Goal: Obtain resource: Obtain resource

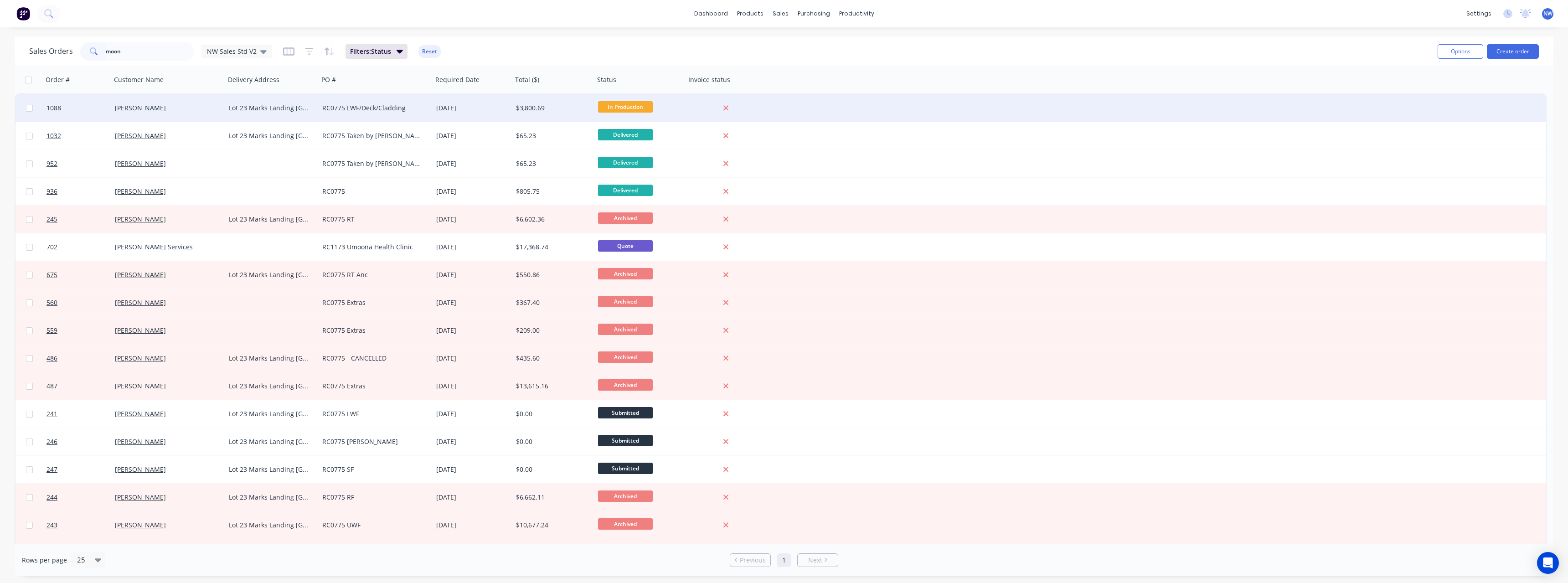
click at [431, 103] on div "RC0775 LWF/Deck/Cladding" at bounding box center [375, 108] width 114 height 27
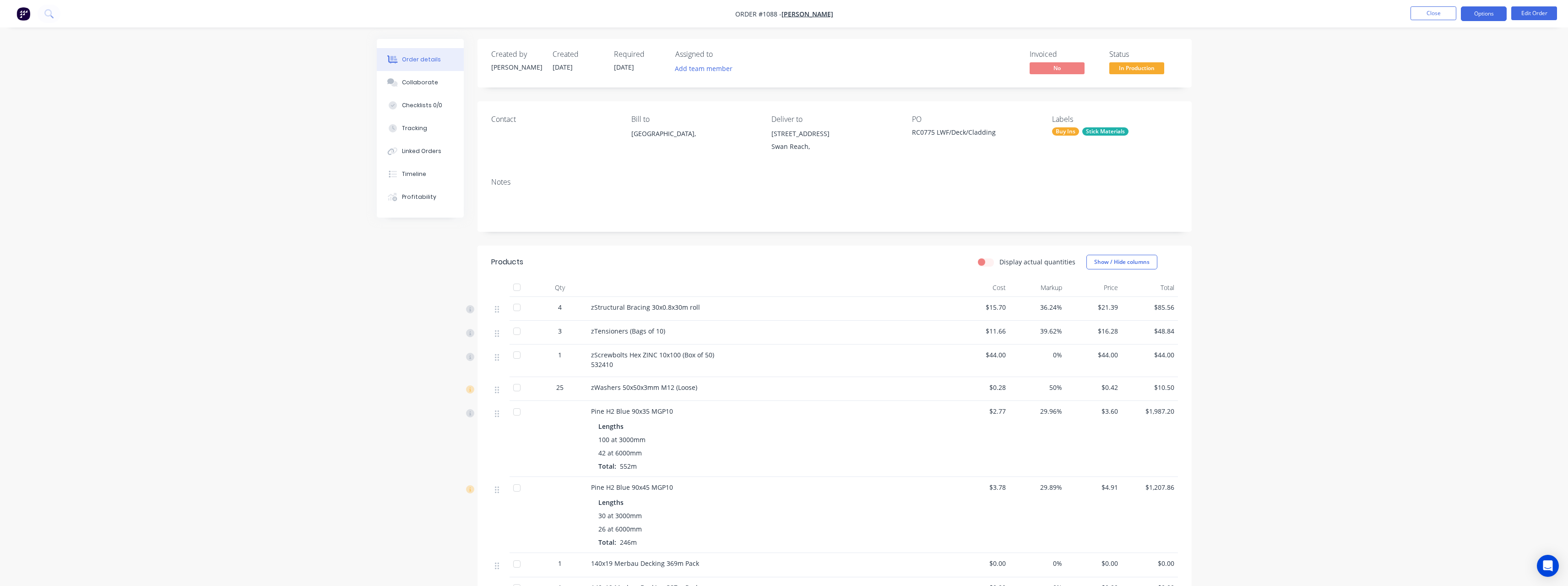
click at [1479, 18] on button "Options" at bounding box center [1484, 13] width 46 height 15
click at [1456, 125] on div "Delivery Docket" at bounding box center [1456, 129] width 84 height 13
click at [1448, 94] on div "Without pricing" at bounding box center [1456, 92] width 84 height 13
click at [1154, 67] on span "In Production" at bounding box center [1136, 68] width 55 height 12
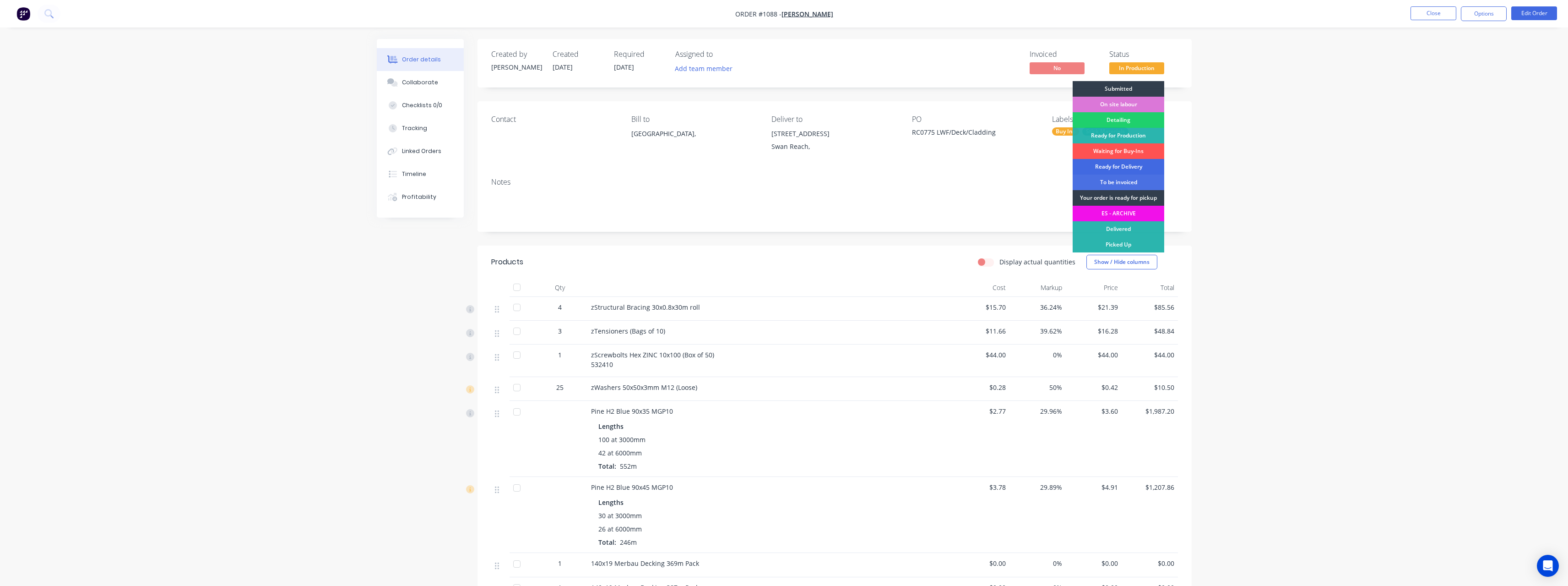
click at [1146, 163] on div "Ready for Delivery" at bounding box center [1119, 166] width 92 height 15
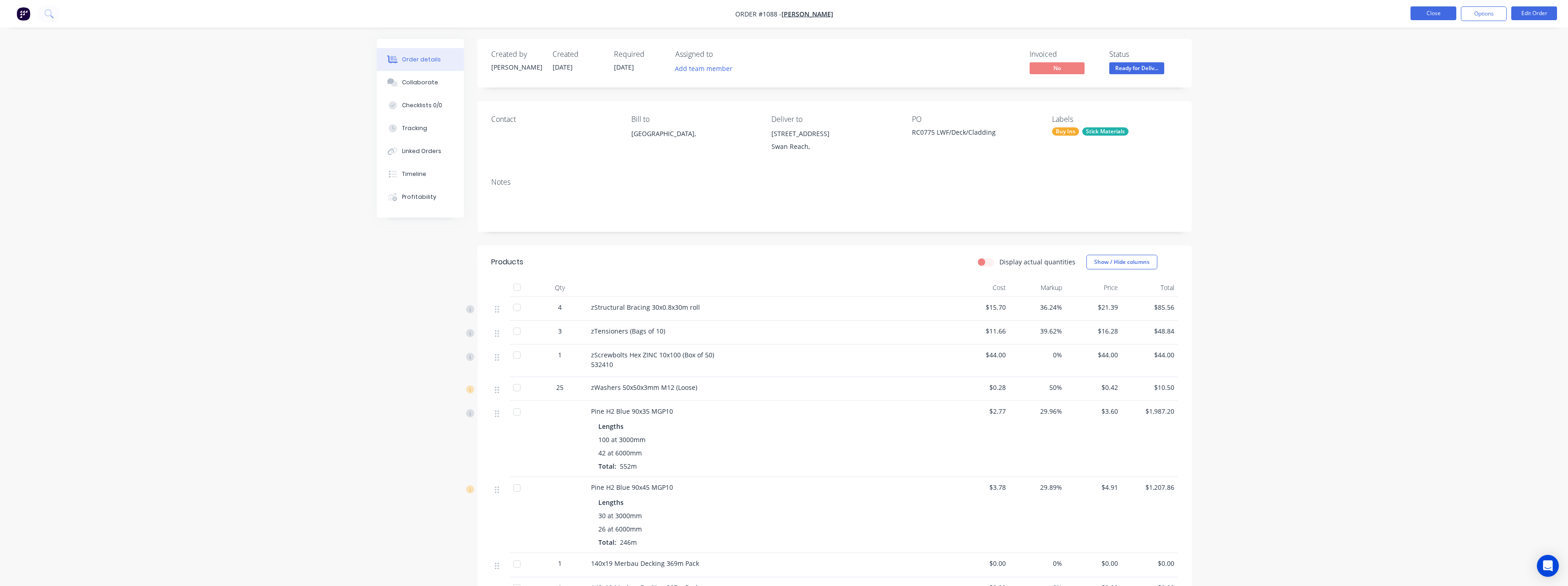
click at [1418, 16] on button "Close" at bounding box center [1433, 13] width 46 height 13
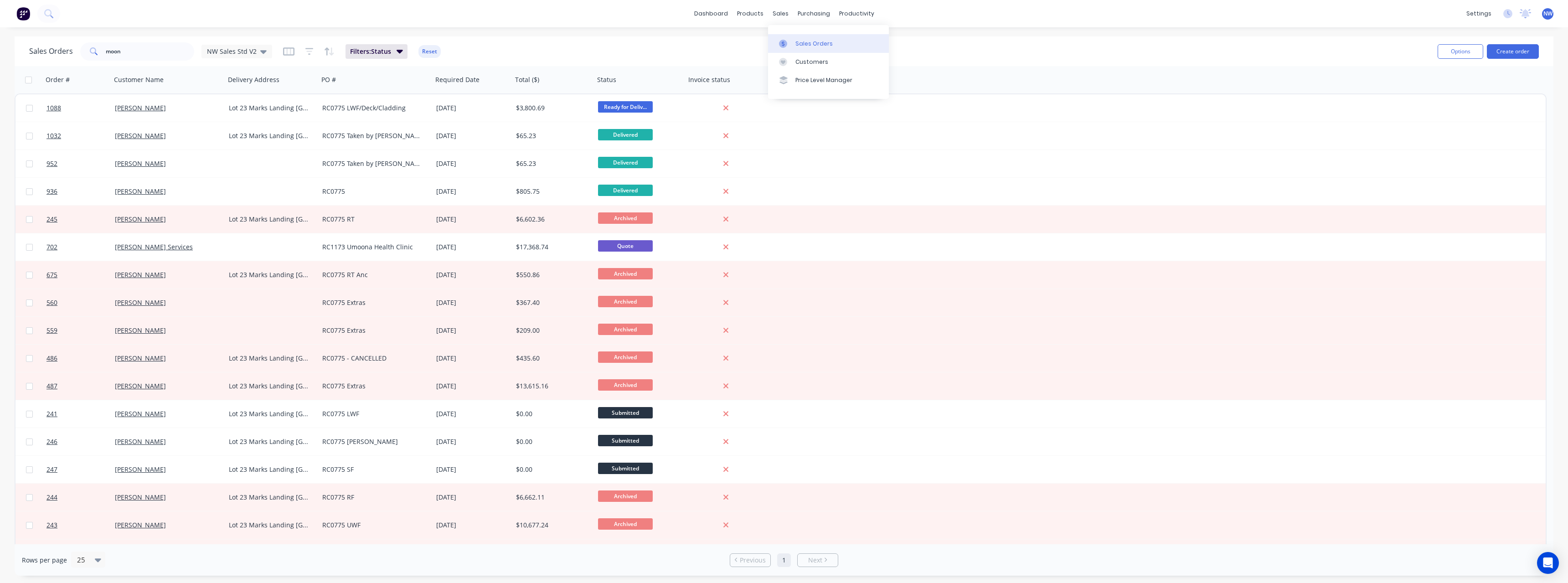
click at [799, 37] on link "Sales Orders" at bounding box center [828, 43] width 121 height 18
drag, startPoint x: 131, startPoint y: 51, endPoint x: 72, endPoint y: 58, distance: 59.4
click at [72, 58] on div "Sales Orders moon NW Sales Std V2" at bounding box center [150, 52] width 243 height 18
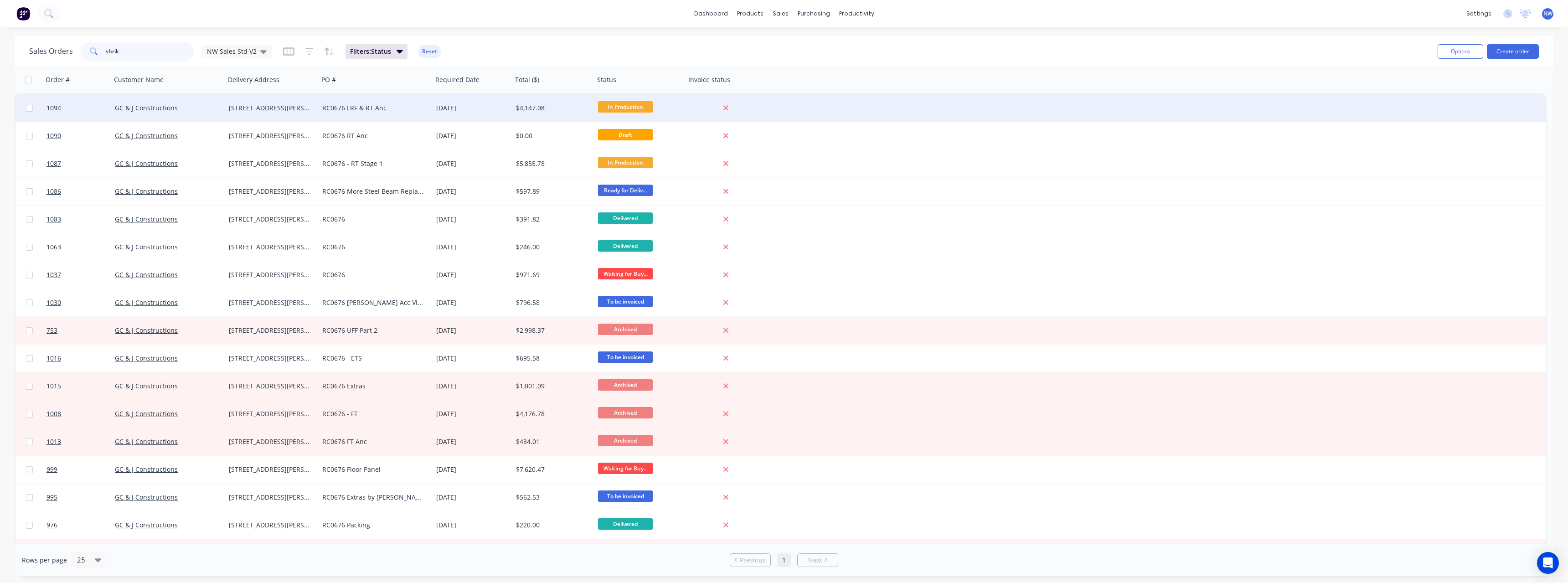
type input "shrik"
click at [394, 110] on div "RC0676 LRF & RT Anc" at bounding box center [373, 108] width 101 height 9
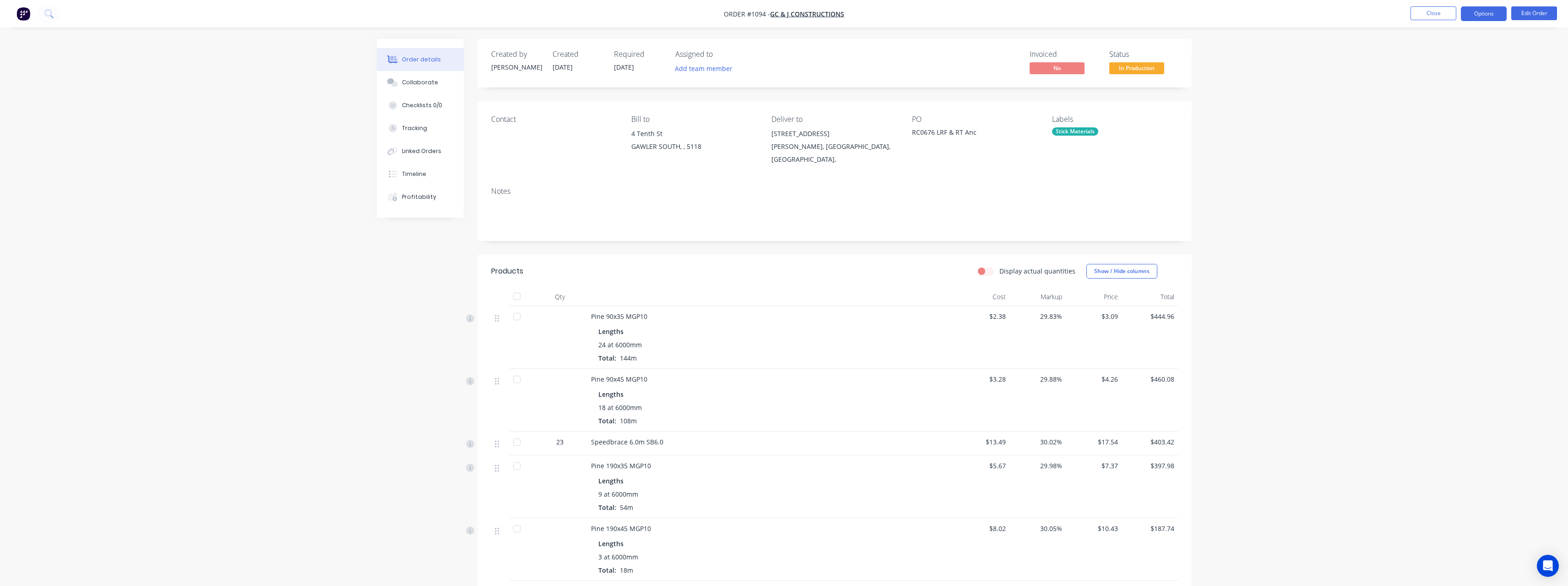
click at [1501, 13] on button "Options" at bounding box center [1484, 13] width 46 height 15
click at [1465, 129] on div "Delivery Docket" at bounding box center [1456, 129] width 84 height 13
click at [1457, 93] on div "Without pricing" at bounding box center [1456, 92] width 84 height 13
